Goal: Information Seeking & Learning: Check status

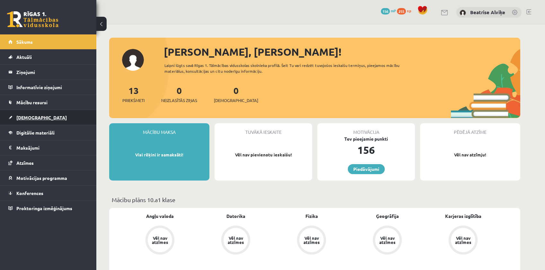
click at [37, 119] on link "[DEMOGRAPHIC_DATA]" at bounding box center [48, 117] width 80 height 15
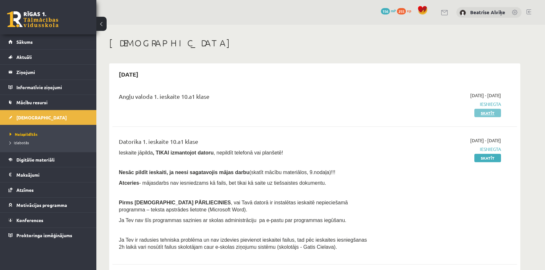
click at [491, 115] on link "Skatīt" at bounding box center [488, 113] width 27 height 8
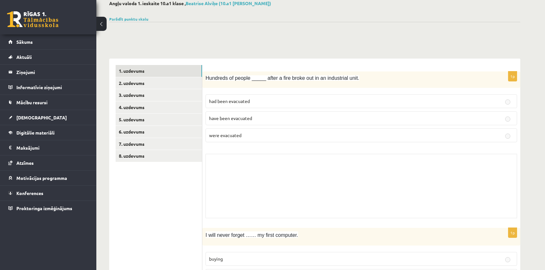
scroll to position [32, 0]
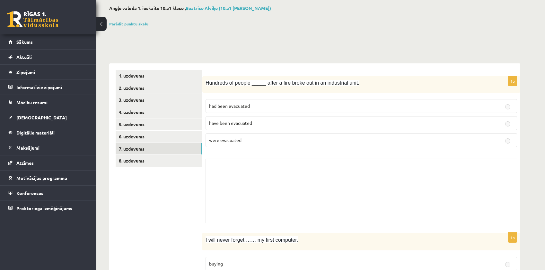
click at [176, 146] on link "7. uzdevums" at bounding box center [159, 149] width 86 height 12
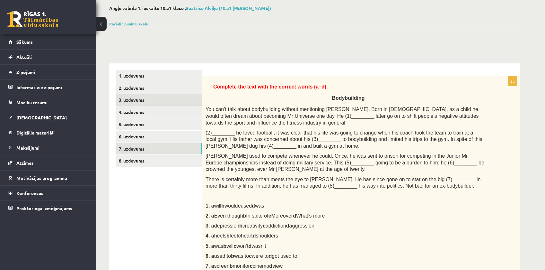
click at [145, 102] on link "3. uzdevums" at bounding box center [159, 100] width 86 height 12
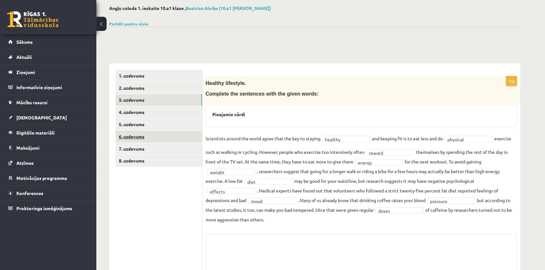
click at [141, 138] on link "6. uzdevums" at bounding box center [159, 136] width 86 height 12
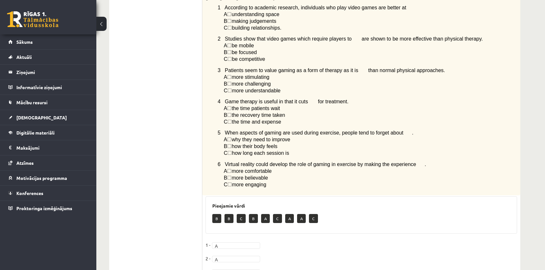
scroll to position [496, 0]
